Goal: Transaction & Acquisition: Purchase product/service

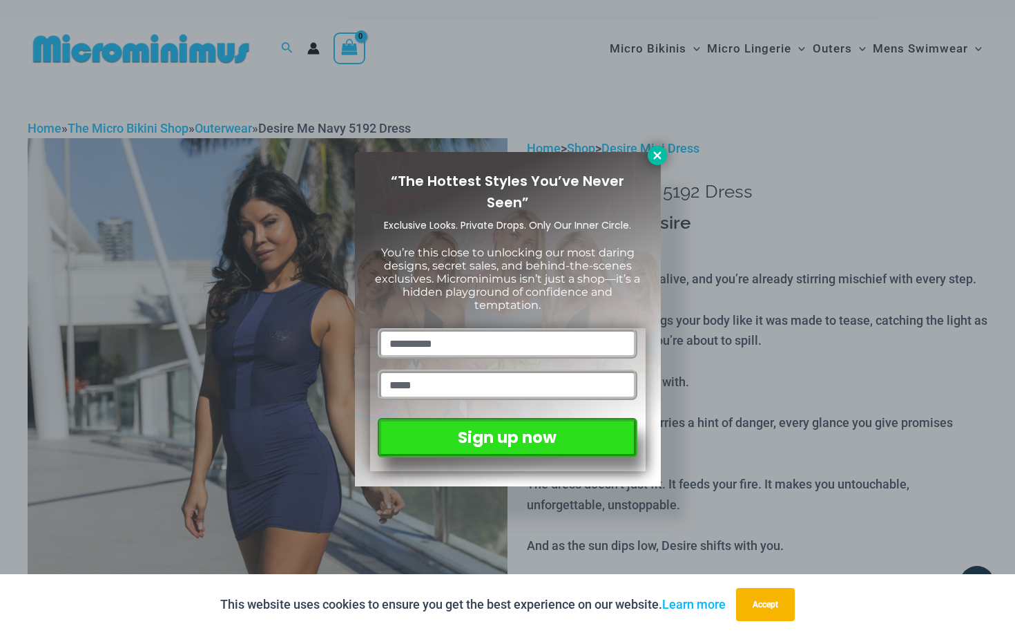
click at [660, 151] on icon at bounding box center [657, 155] width 12 height 12
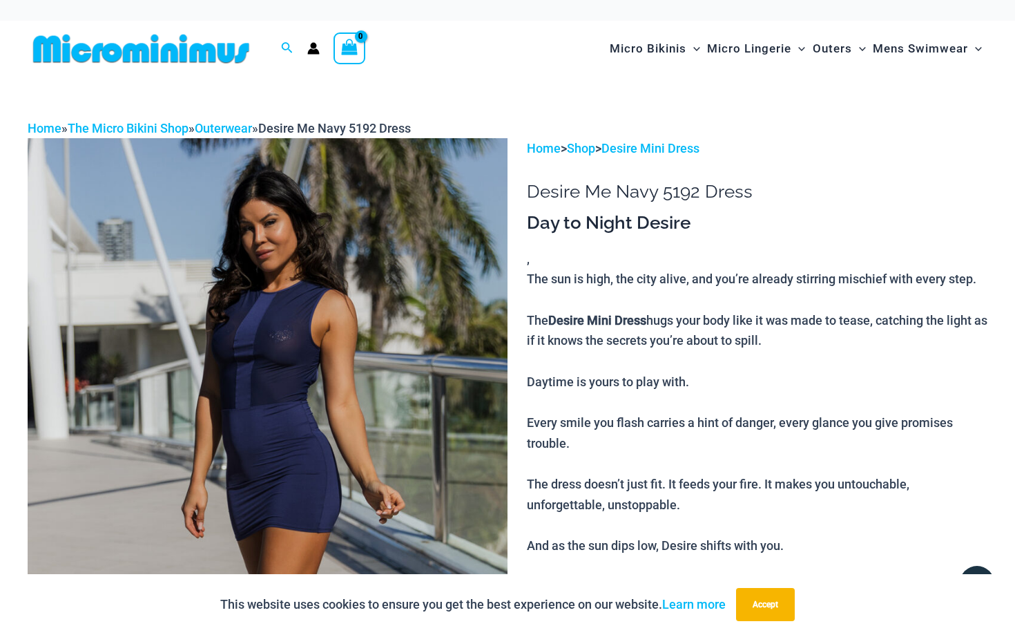
click at [311, 342] on img at bounding box center [268, 498] width 480 height 720
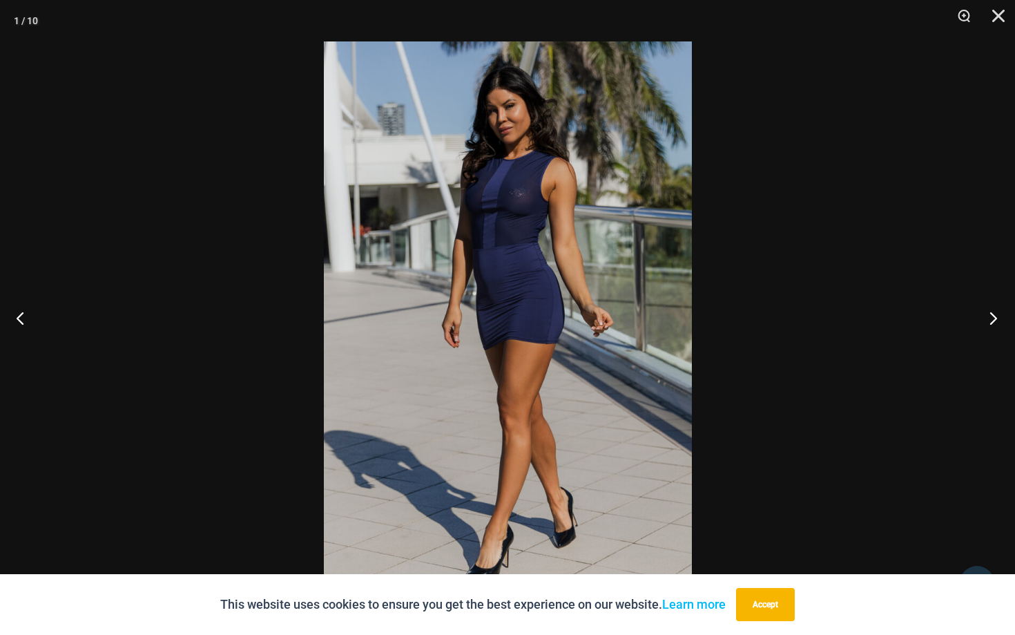
click at [996, 317] on button "Next" at bounding box center [989, 317] width 52 height 69
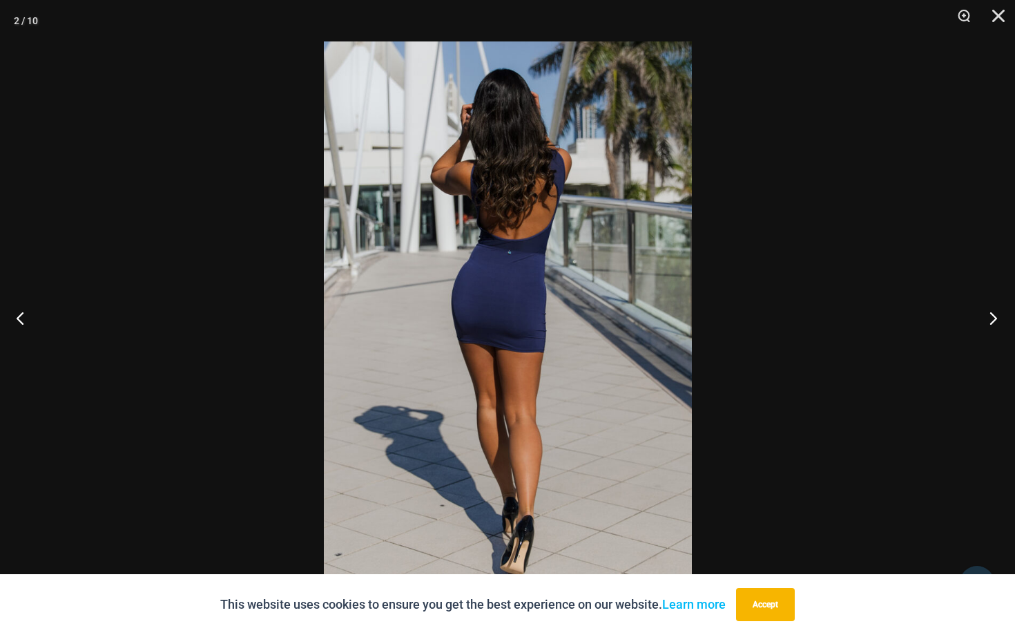
click at [996, 317] on button "Next" at bounding box center [989, 317] width 52 height 69
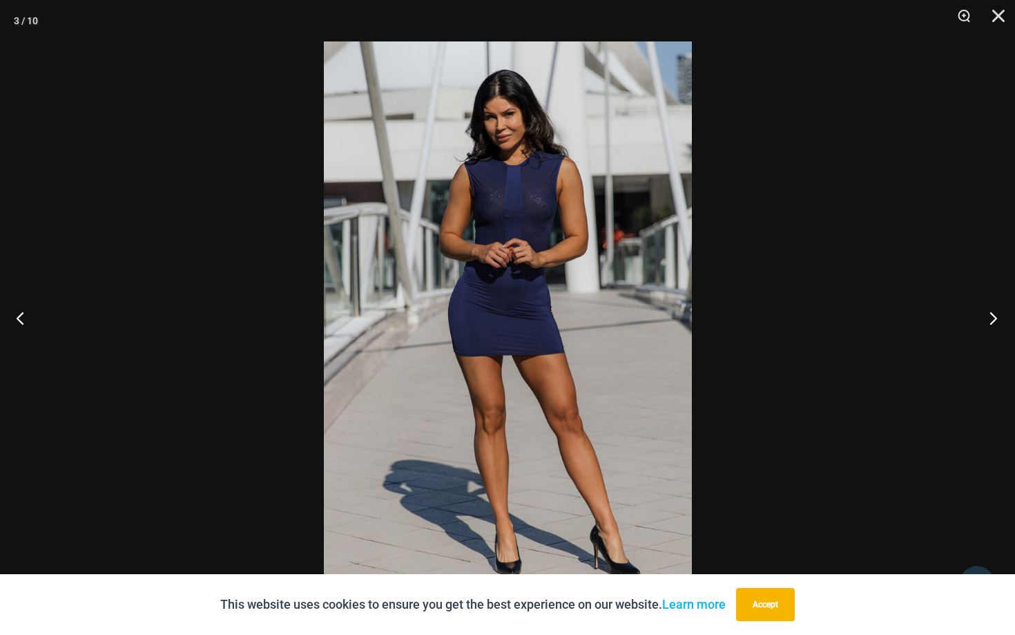
click at [996, 317] on button "Next" at bounding box center [989, 317] width 52 height 69
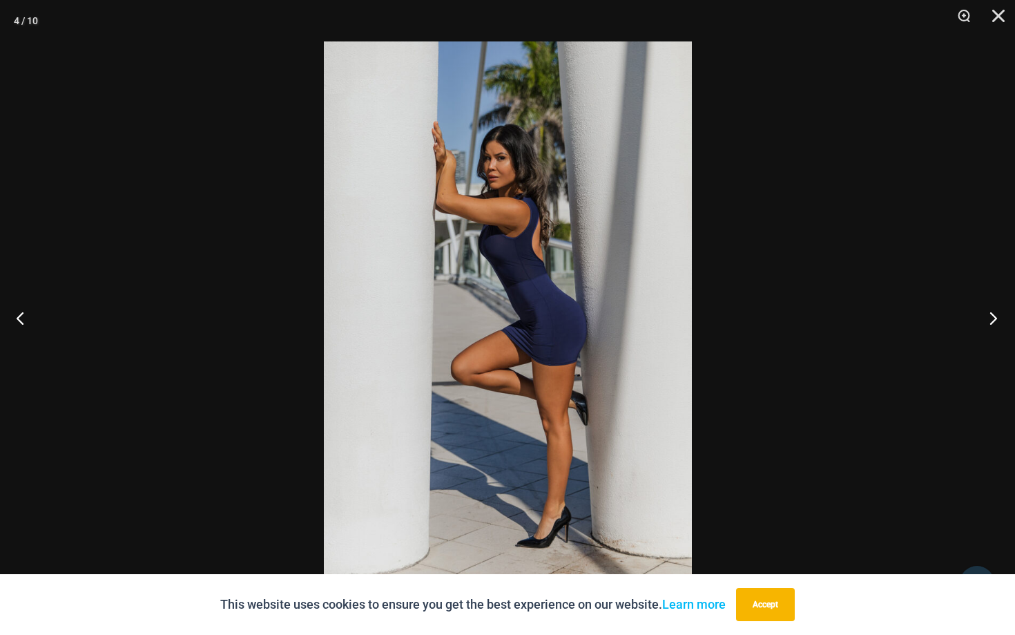
click at [996, 317] on button "Next" at bounding box center [989, 317] width 52 height 69
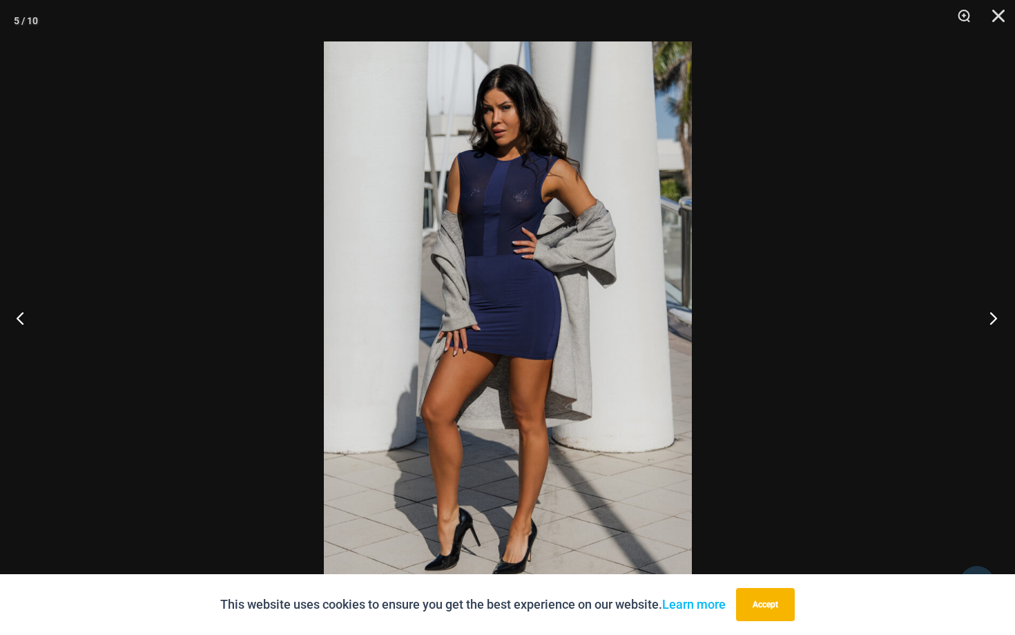
click at [996, 317] on button "Next" at bounding box center [989, 317] width 52 height 69
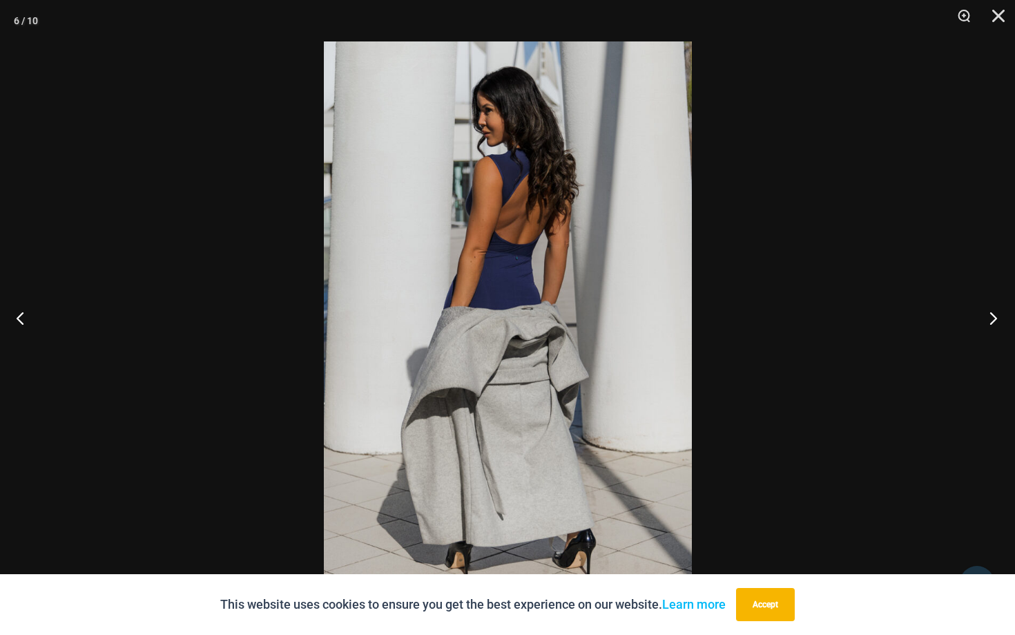
click at [996, 317] on button "Next" at bounding box center [989, 317] width 52 height 69
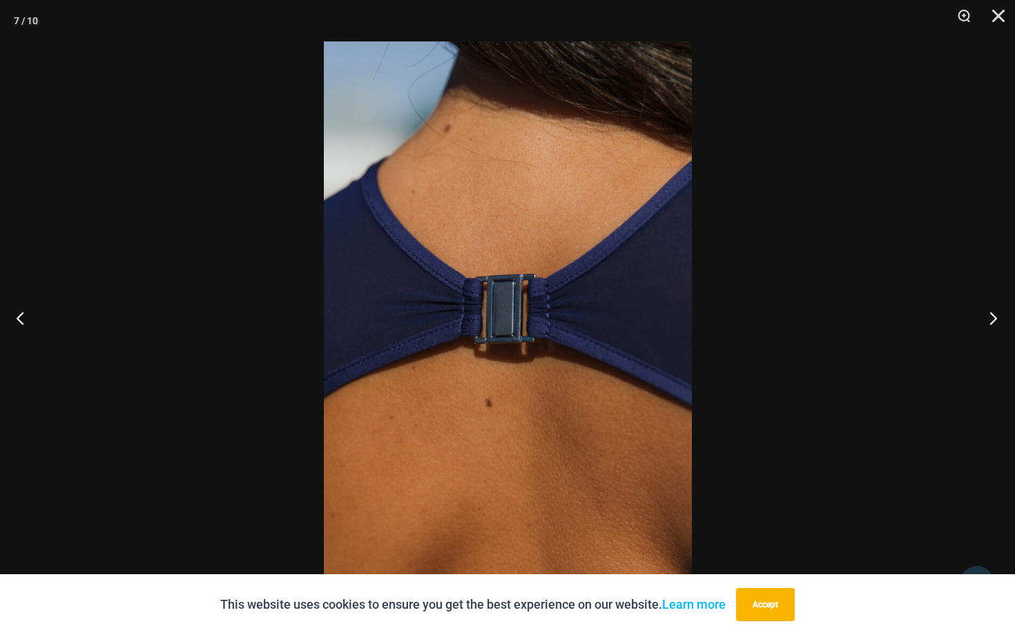
click at [996, 317] on button "Next" at bounding box center [989, 317] width 52 height 69
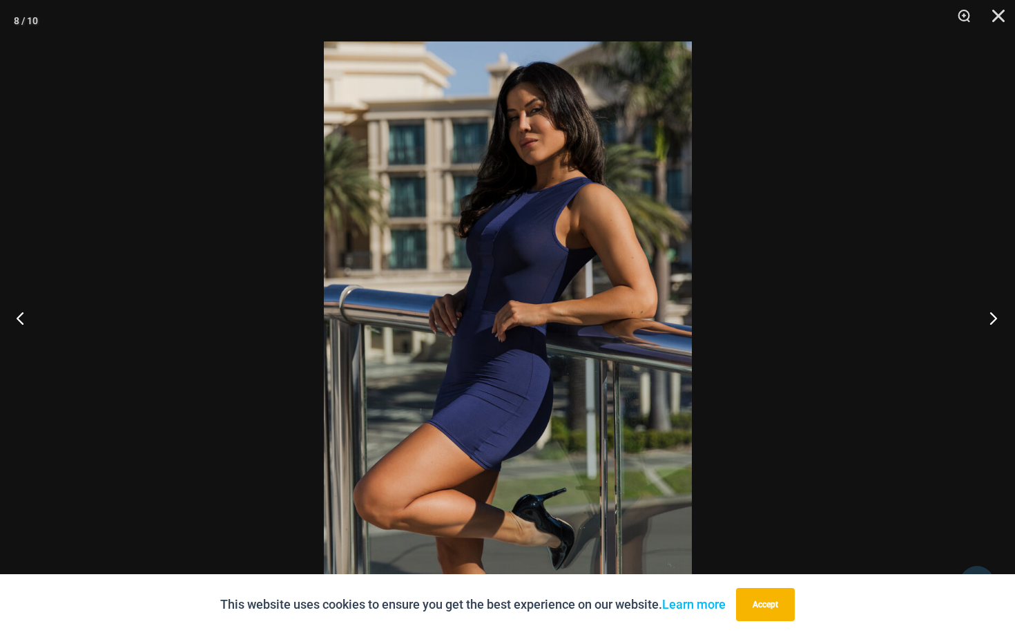
click at [996, 317] on button "Next" at bounding box center [989, 317] width 52 height 69
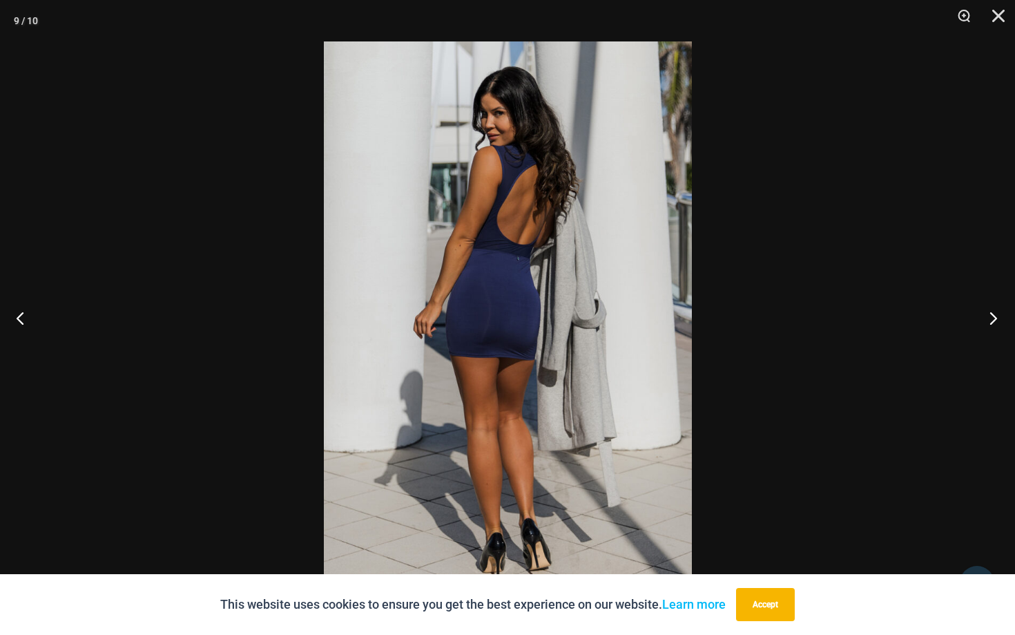
click at [996, 317] on button "Next" at bounding box center [989, 317] width 52 height 69
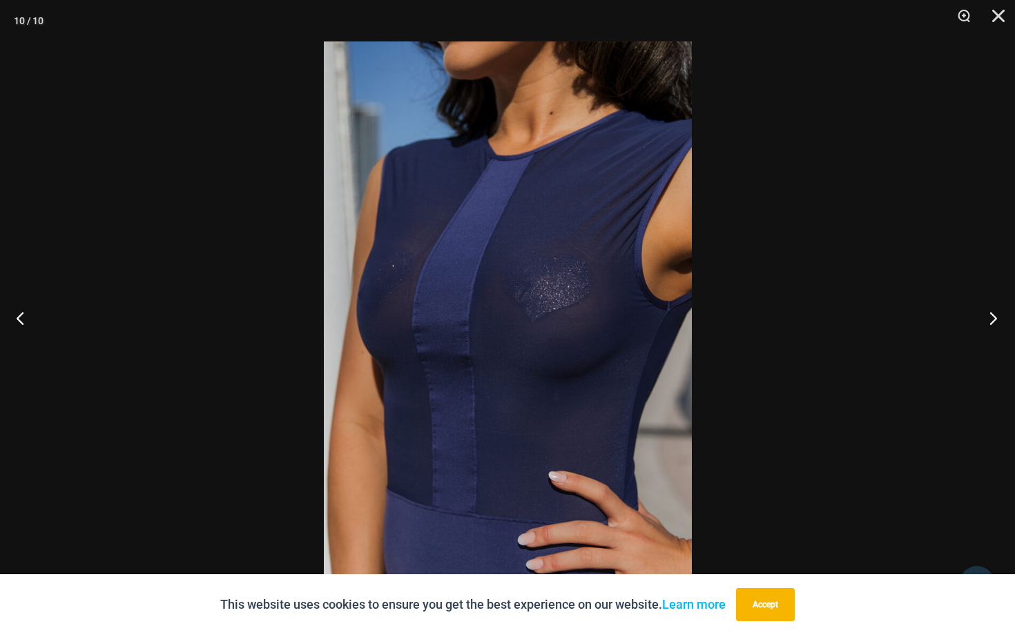
click at [996, 317] on button "Next" at bounding box center [989, 317] width 52 height 69
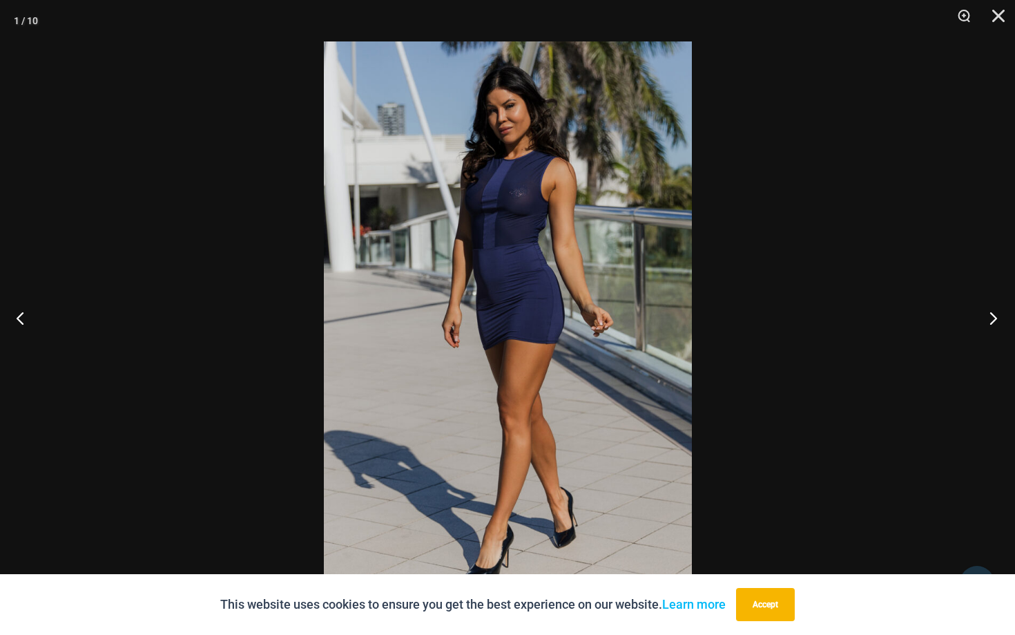
click at [996, 317] on button "Next" at bounding box center [989, 317] width 52 height 69
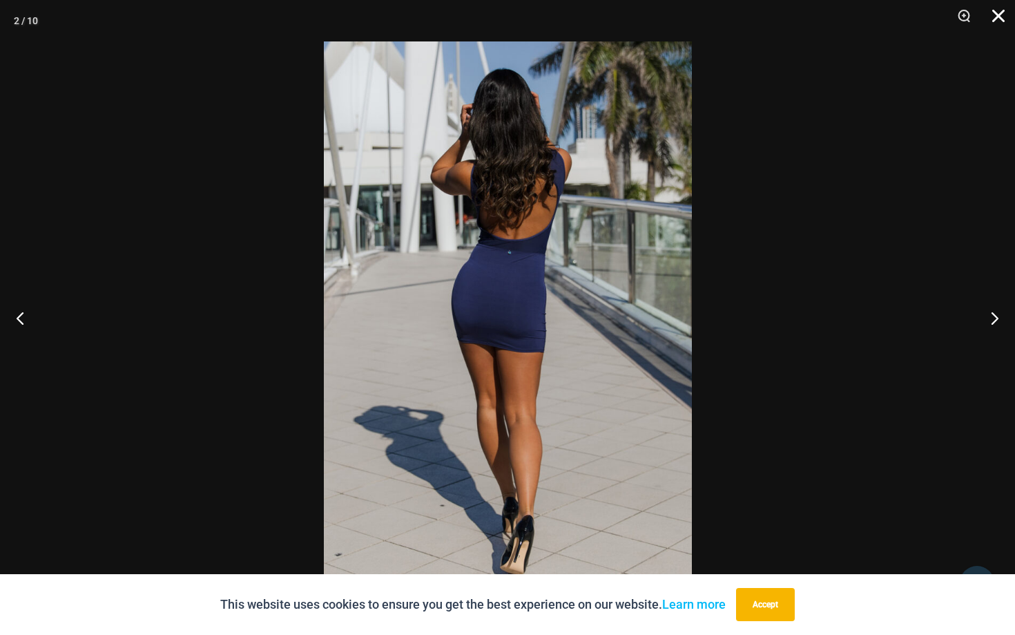
click at [1000, 10] on button "Close" at bounding box center [993, 20] width 35 height 41
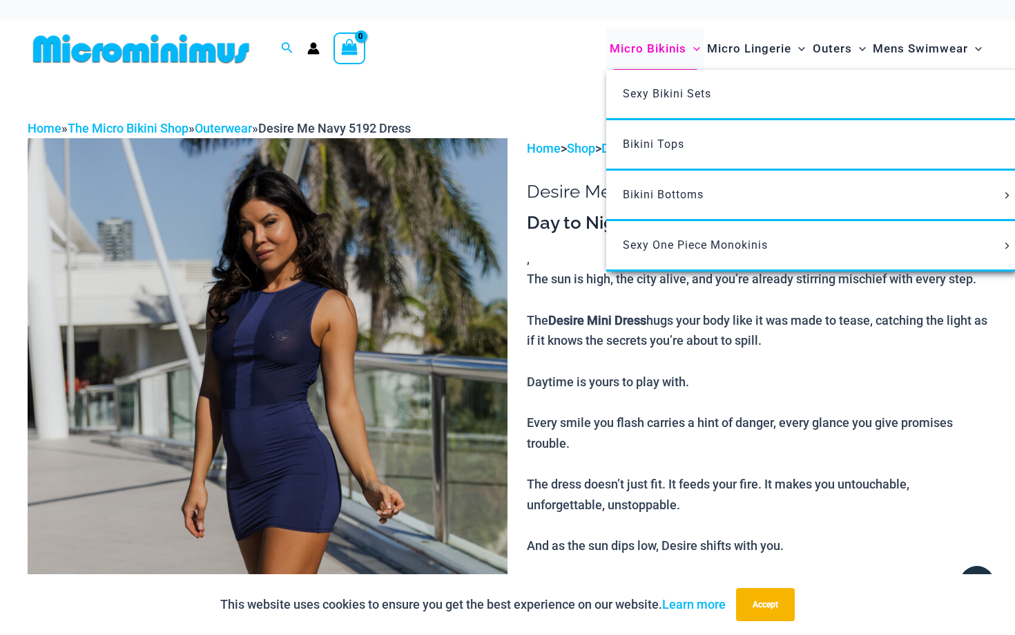
click at [674, 49] on span "Micro Bikinis" at bounding box center [648, 48] width 77 height 35
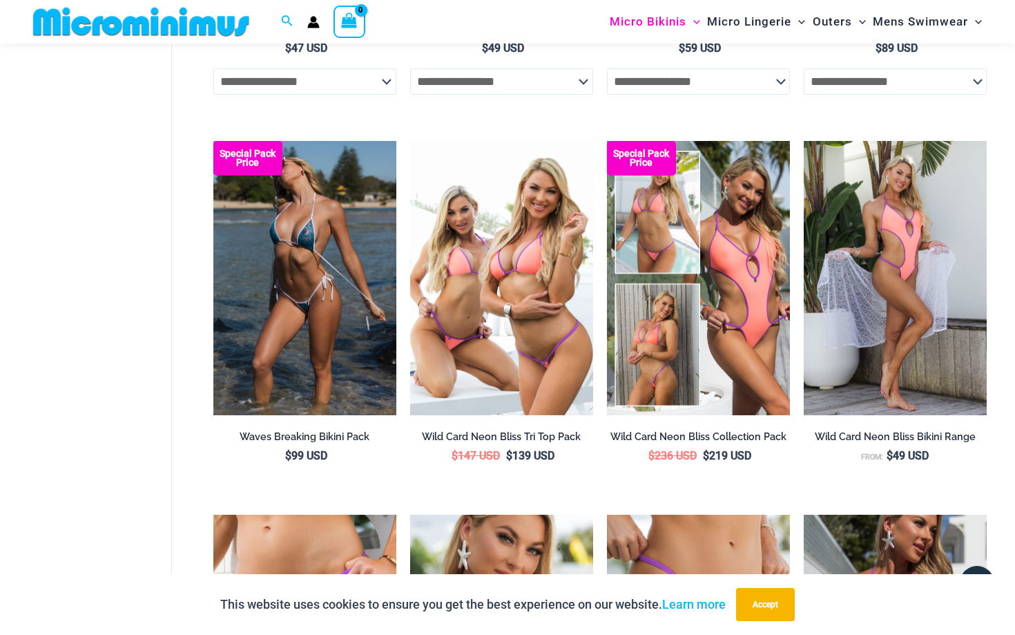
scroll to position [1996, 0]
